Goal: Information Seeking & Learning: Learn about a topic

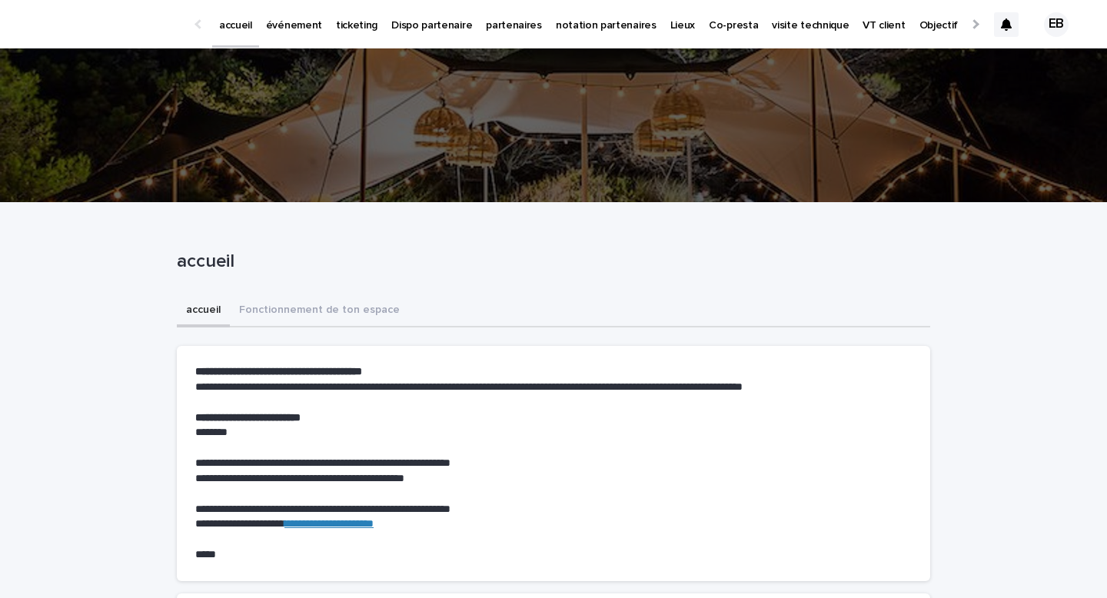
click at [277, 24] on p "événement" at bounding box center [294, 16] width 56 height 32
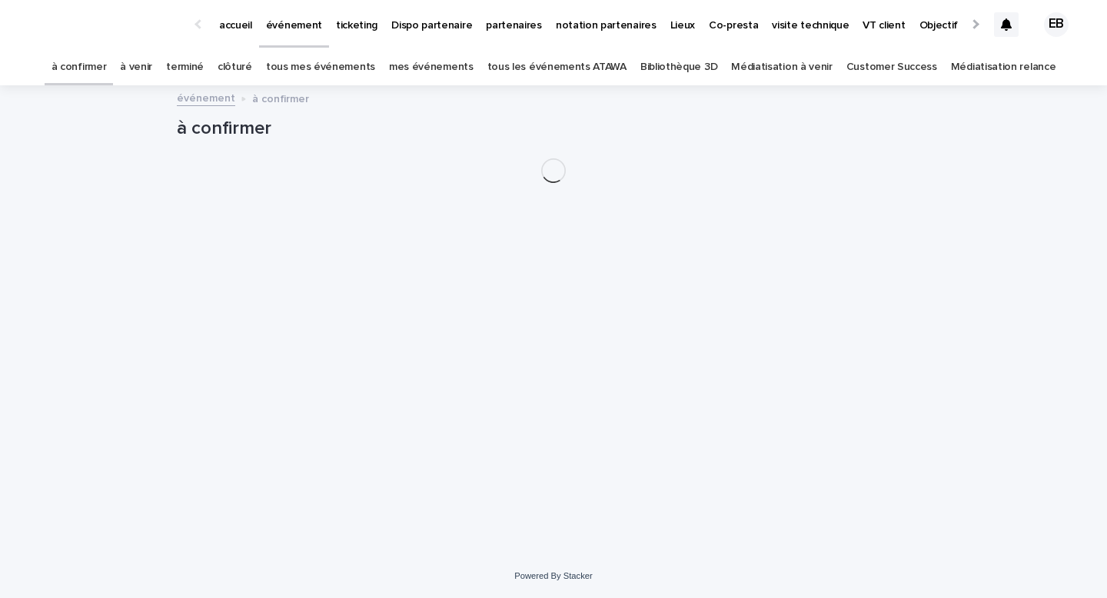
click at [238, 25] on p "accueil" at bounding box center [235, 16] width 33 height 32
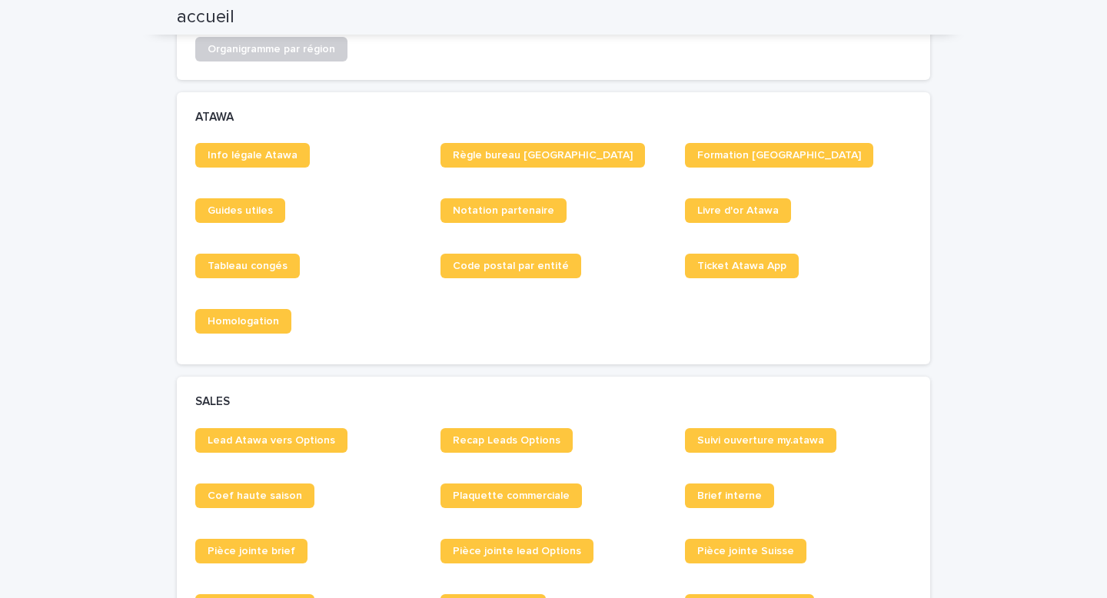
scroll to position [853, 0]
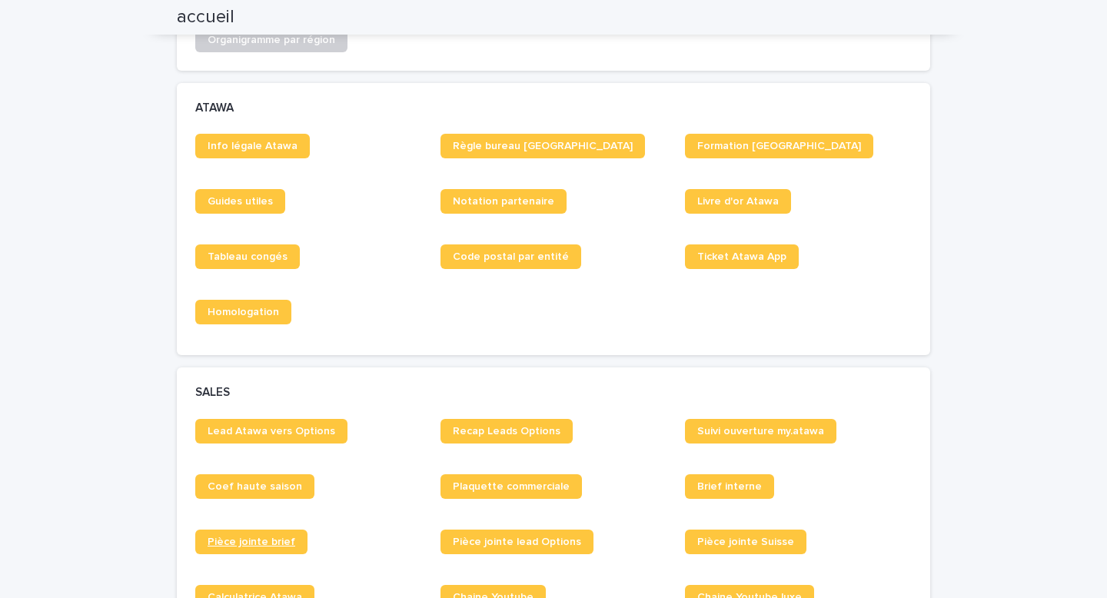
click at [261, 540] on span "Pièce jointe brief" at bounding box center [252, 542] width 88 height 11
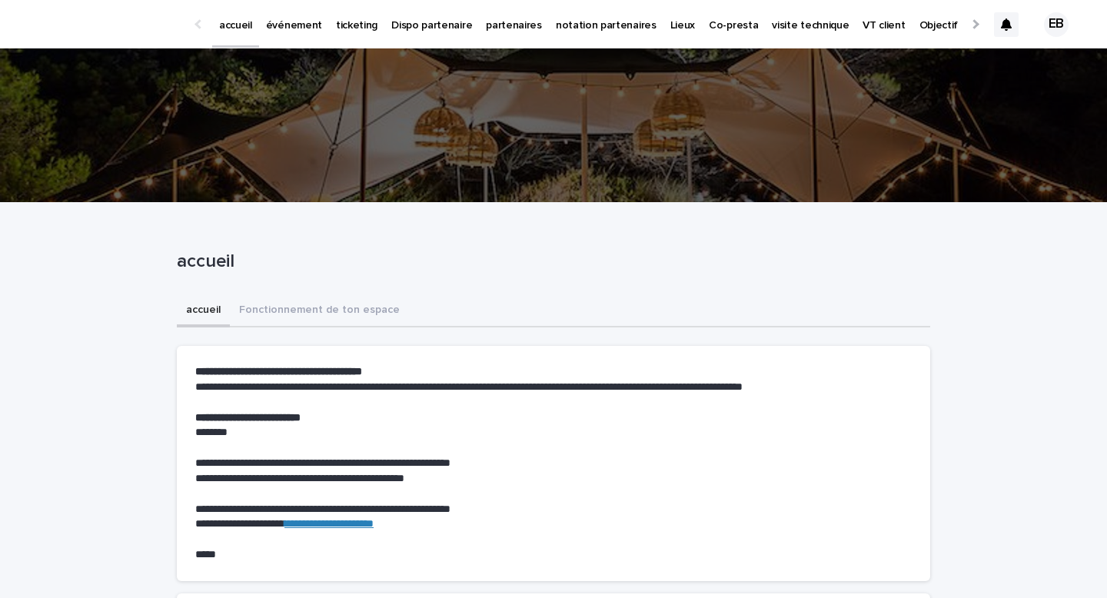
click at [278, 37] on link "événement" at bounding box center [294, 24] width 70 height 48
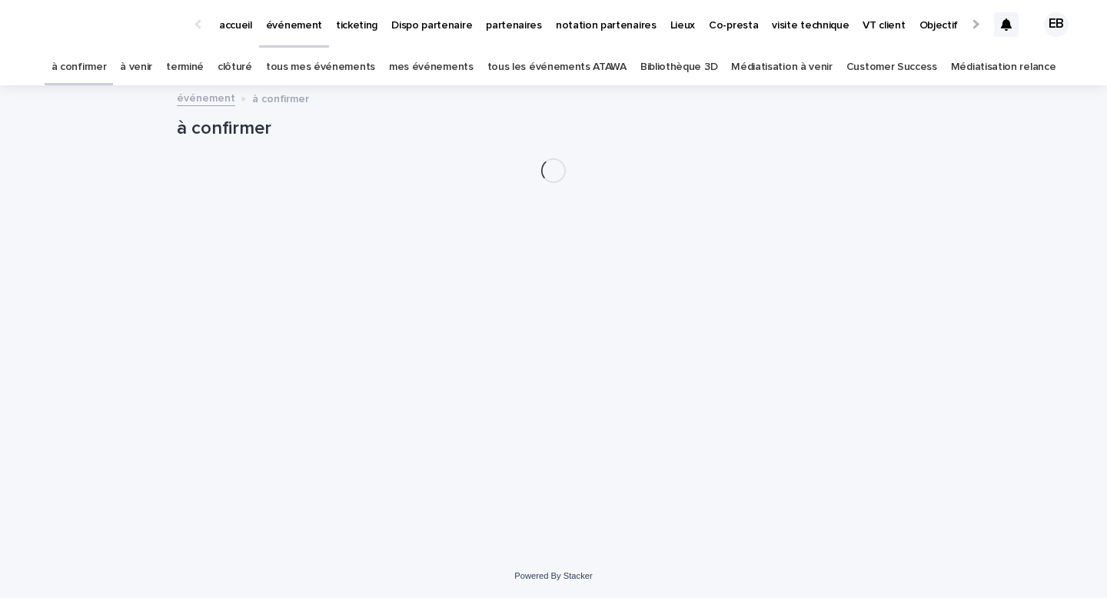
click at [594, 73] on link "tous les événements ATAWA" at bounding box center [556, 67] width 139 height 36
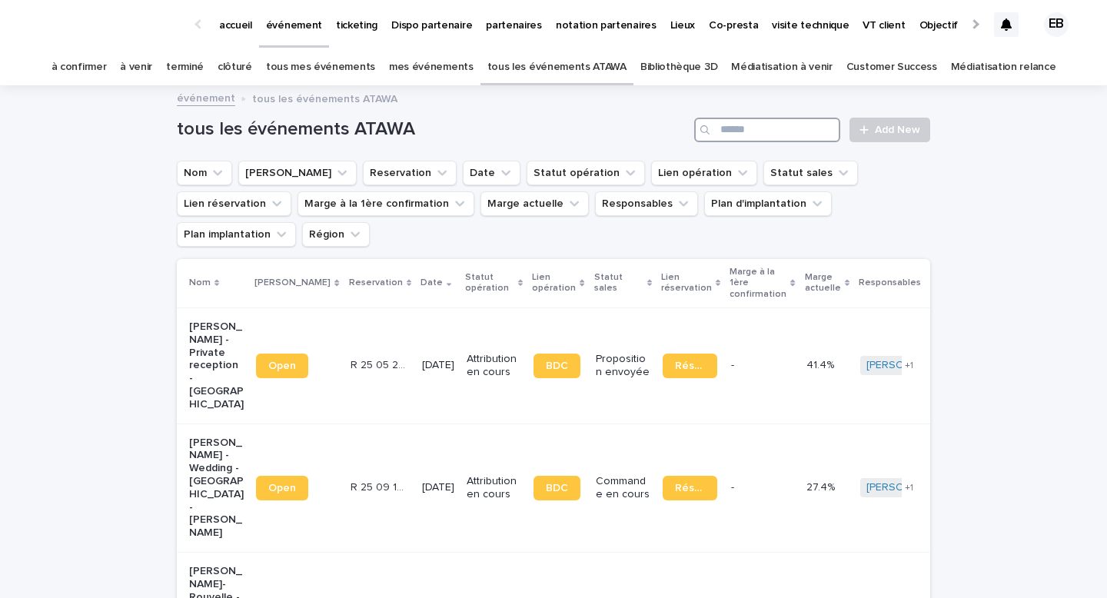
click at [818, 123] on input "Search" at bounding box center [767, 130] width 146 height 25
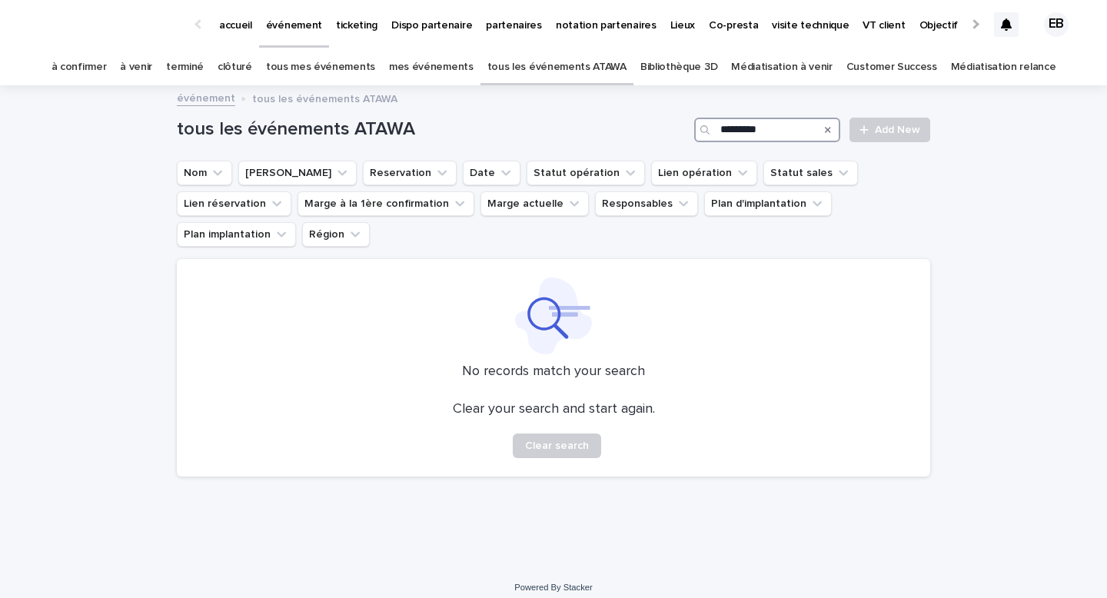
drag, startPoint x: 740, startPoint y: 131, endPoint x: 665, endPoint y: 130, distance: 75.4
click at [665, 130] on div "tous les événements ATAWA ********* Add New" at bounding box center [554, 130] width 754 height 25
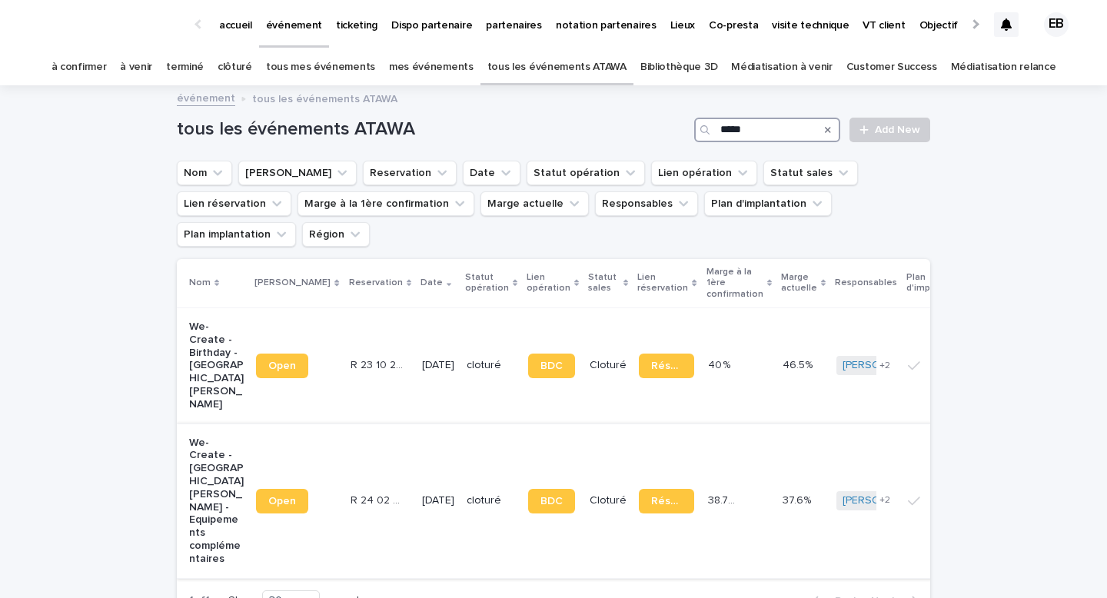
type input "*****"
click at [347, 424] on td "R 24 02 2294 R 24 02 2294" at bounding box center [380, 501] width 72 height 155
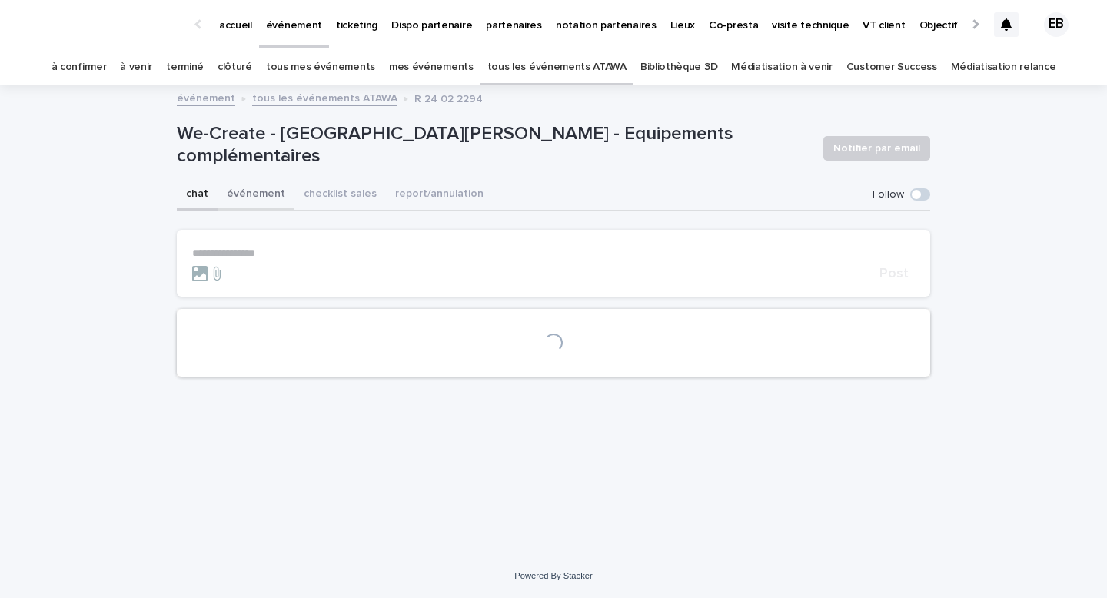
click at [264, 198] on button "événement" at bounding box center [256, 195] width 77 height 32
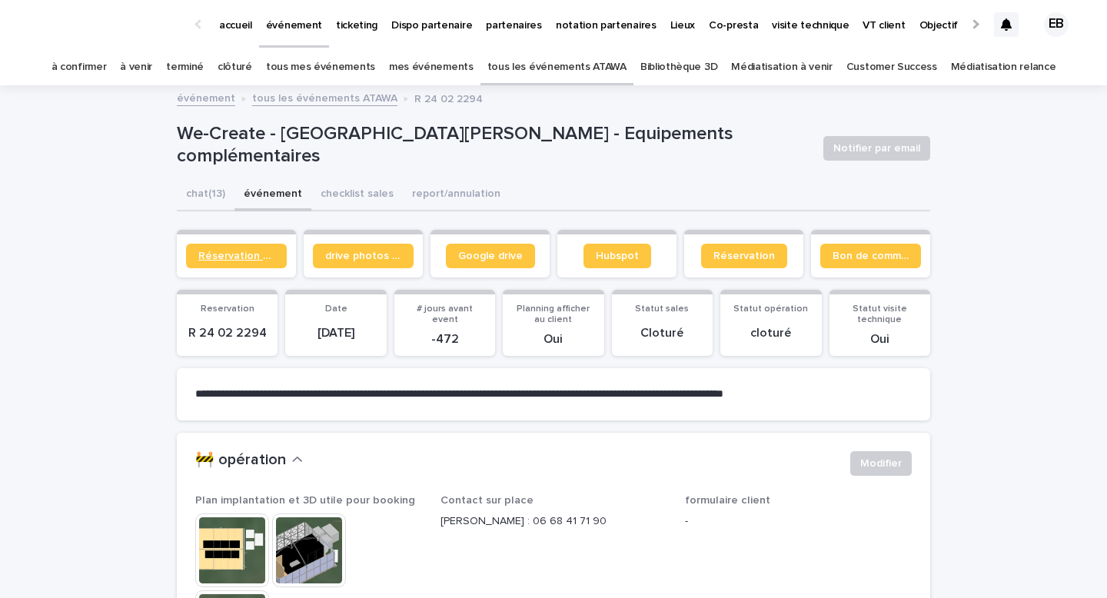
click at [271, 247] on link "Réservation client" at bounding box center [236, 256] width 101 height 25
click at [864, 252] on span "Bon de commande" at bounding box center [871, 256] width 76 height 11
click at [247, 27] on p "accueil" at bounding box center [235, 16] width 33 height 32
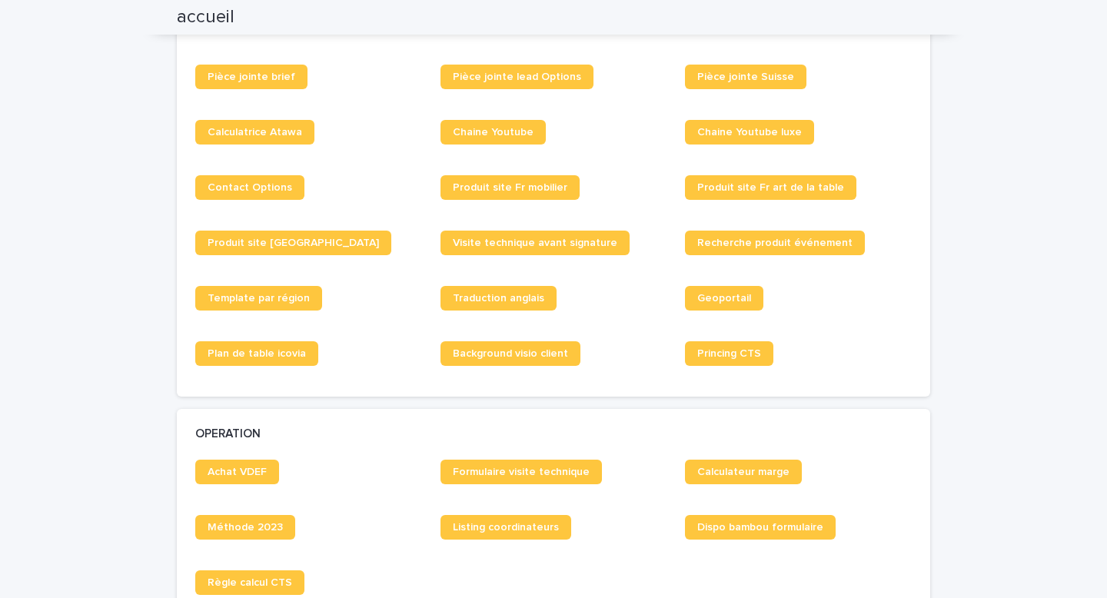
scroll to position [1363, 0]
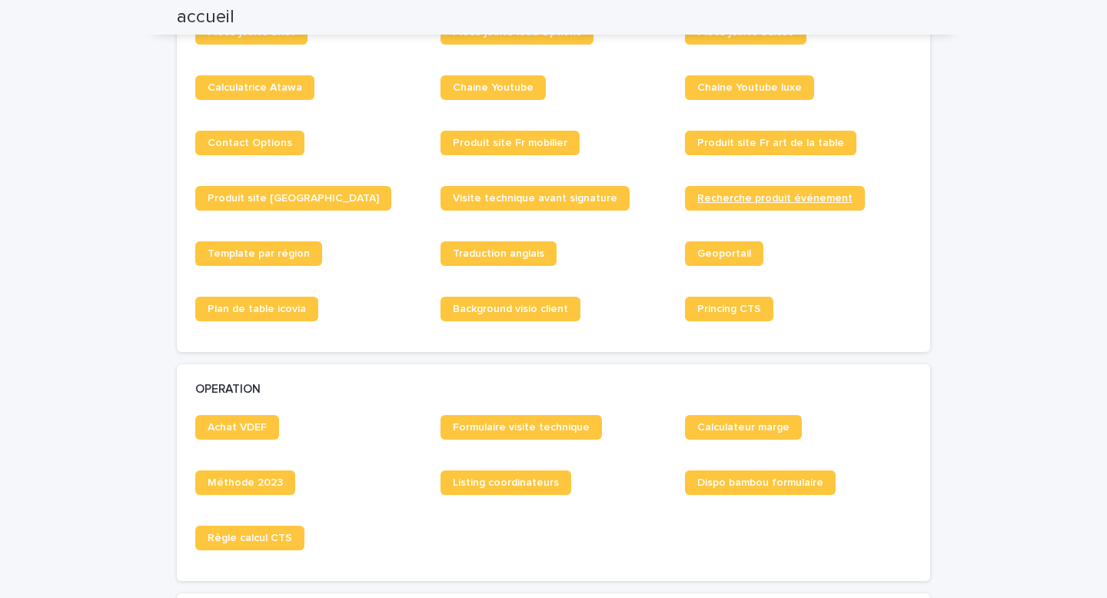
click at [762, 194] on span "Recherche produit événement" at bounding box center [774, 198] width 155 height 11
